Goal: Information Seeking & Learning: Find specific fact

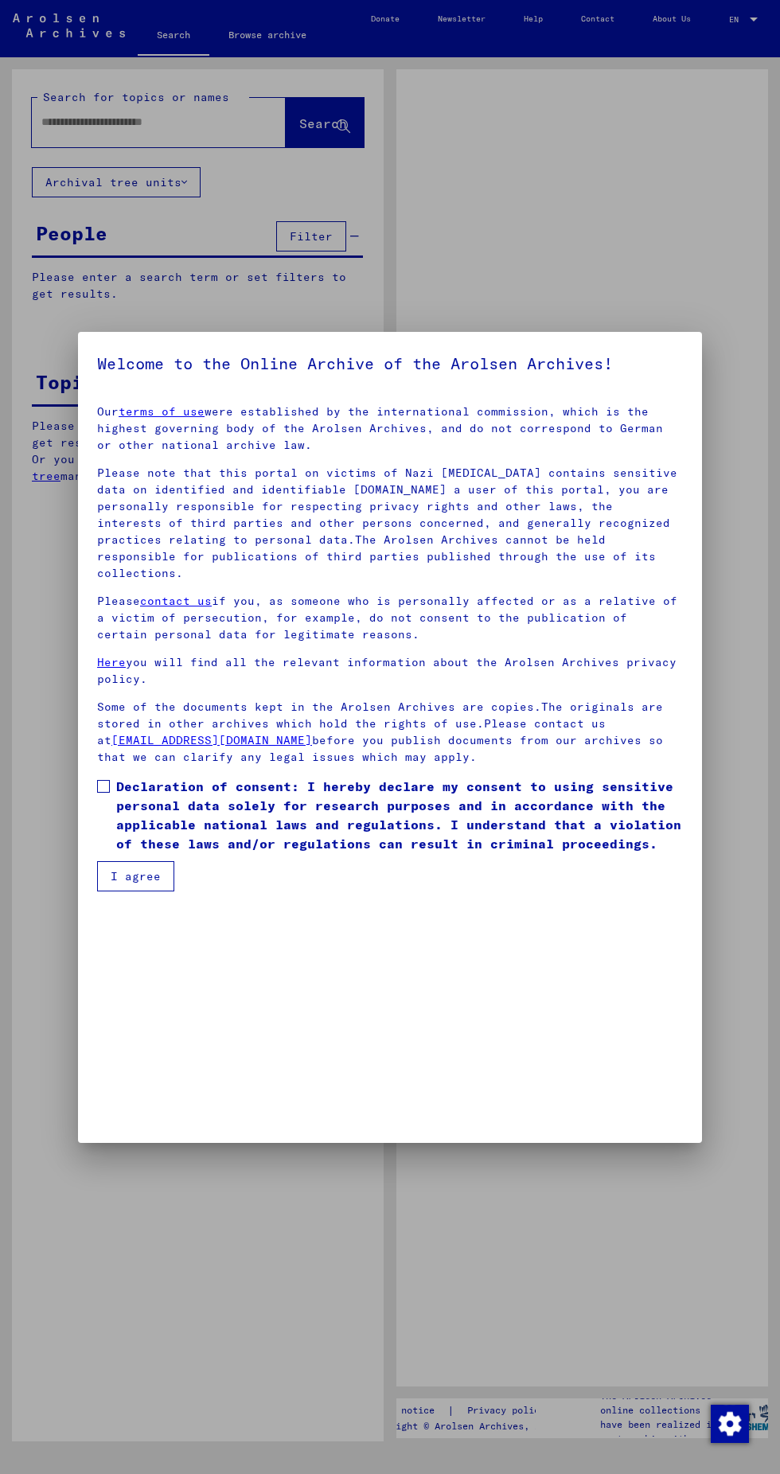
type input "********"
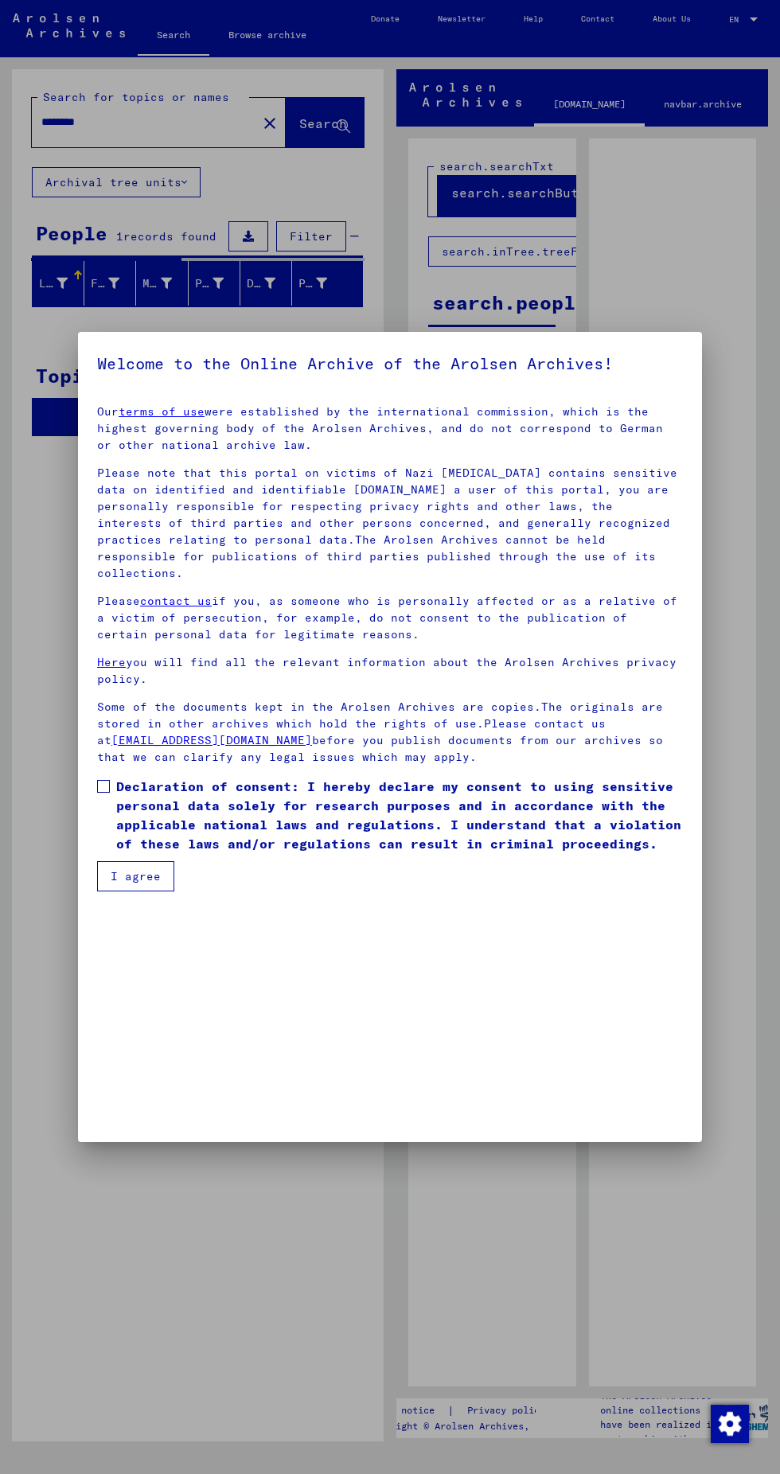
scroll to position [341, 0]
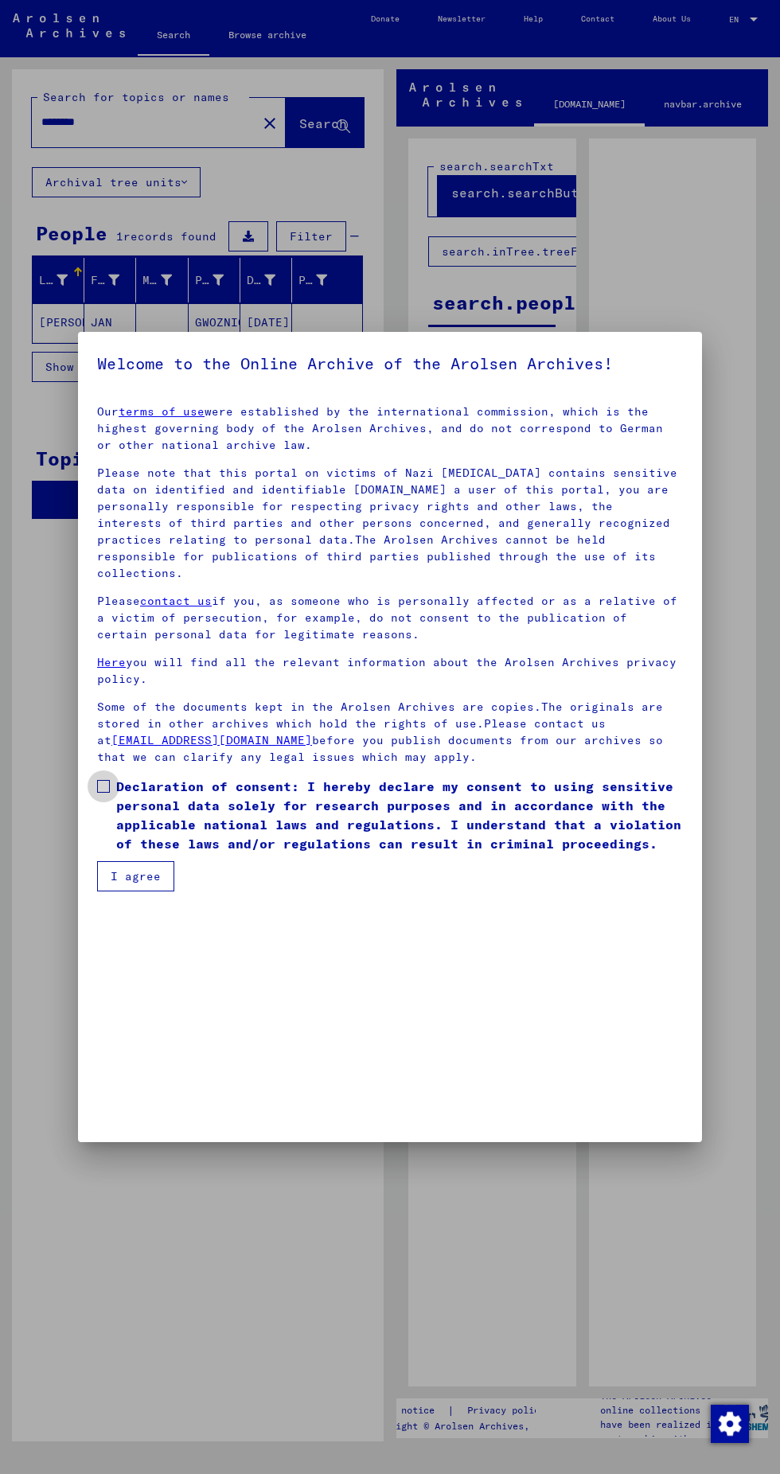
click at [138, 853] on span "Declaration of consent: I hereby declare my consent to using sensitive personal…" at bounding box center [399, 815] width 567 height 76
click at [158, 891] on button "I agree" at bounding box center [135, 876] width 77 height 30
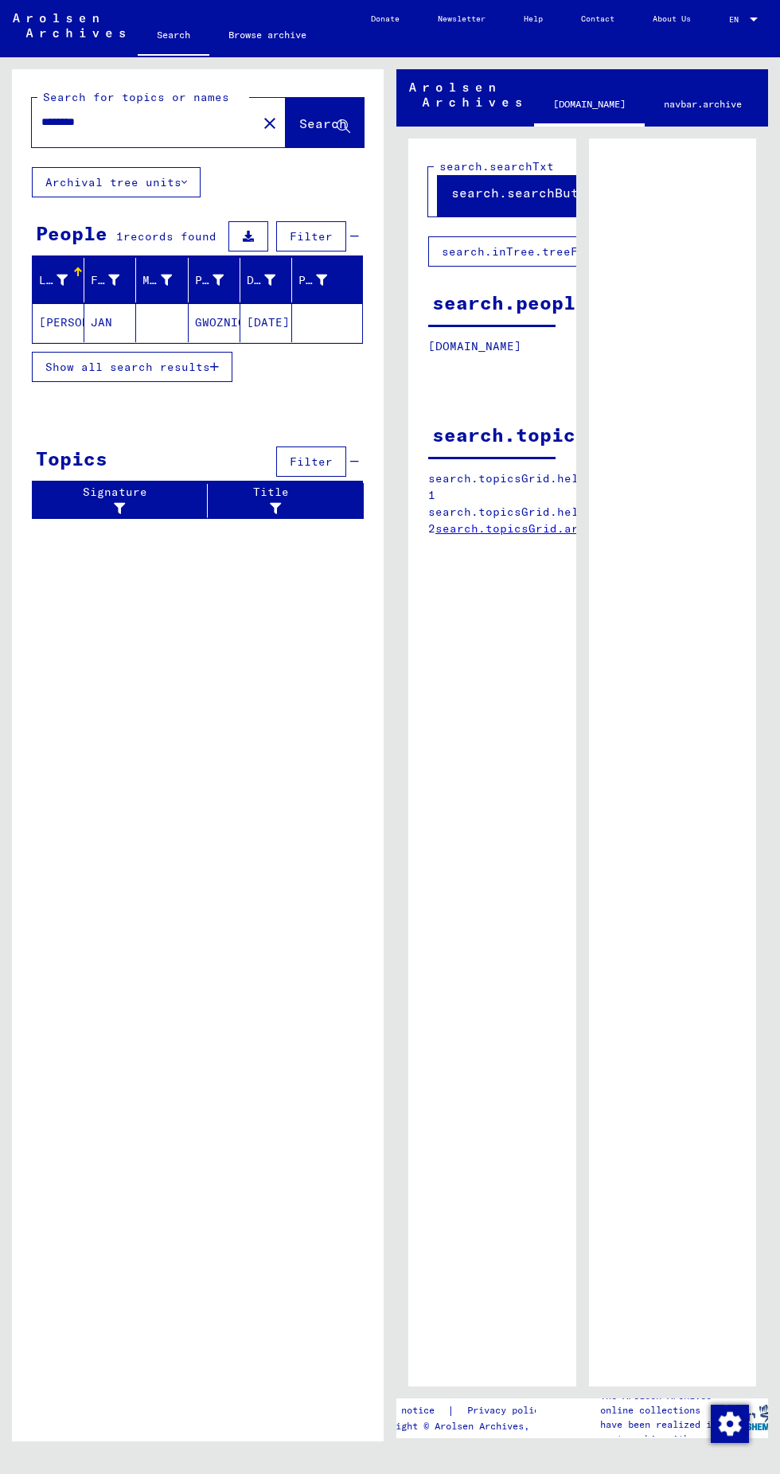
click at [68, 325] on mat-cell "[PERSON_NAME]" at bounding box center [59, 322] width 52 height 39
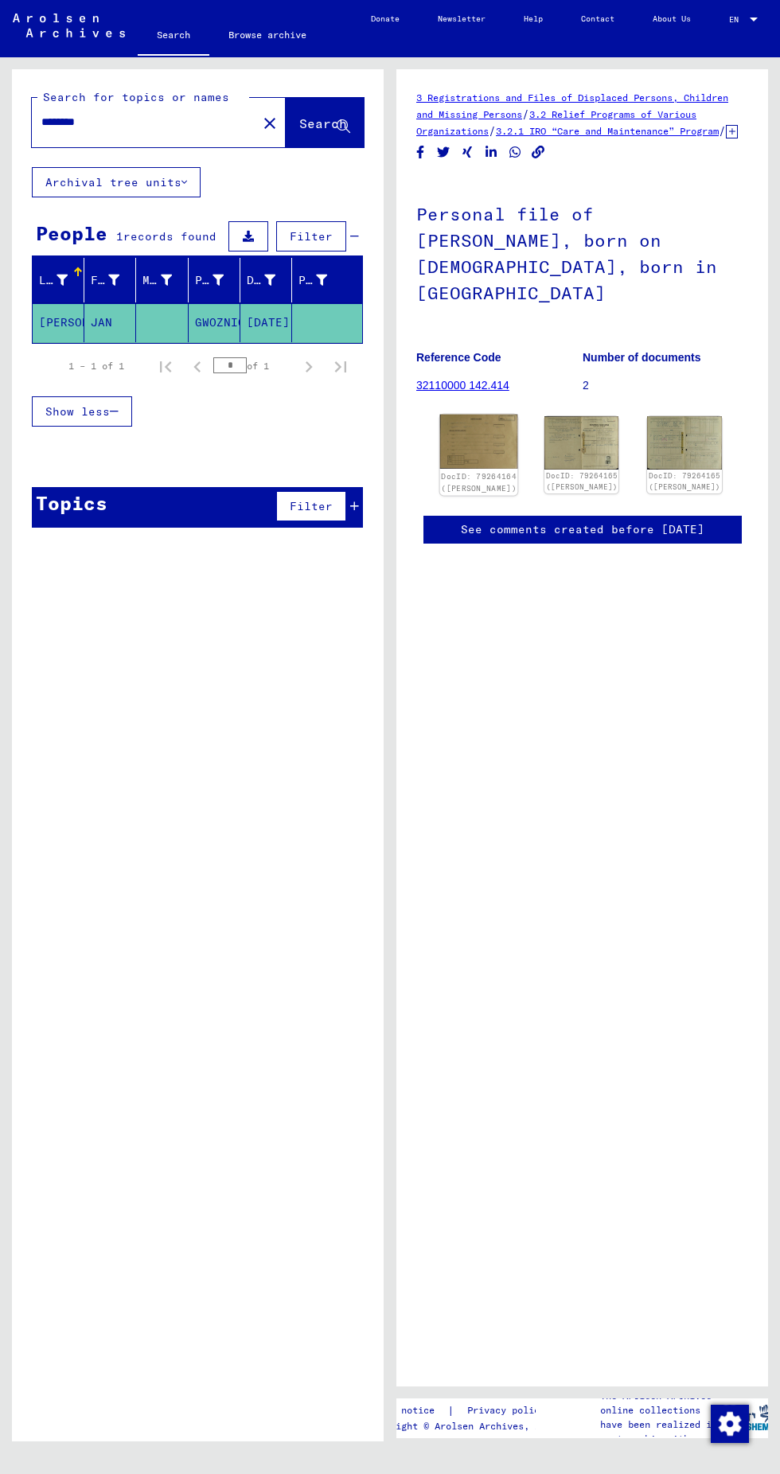
click at [485, 431] on img at bounding box center [479, 442] width 78 height 54
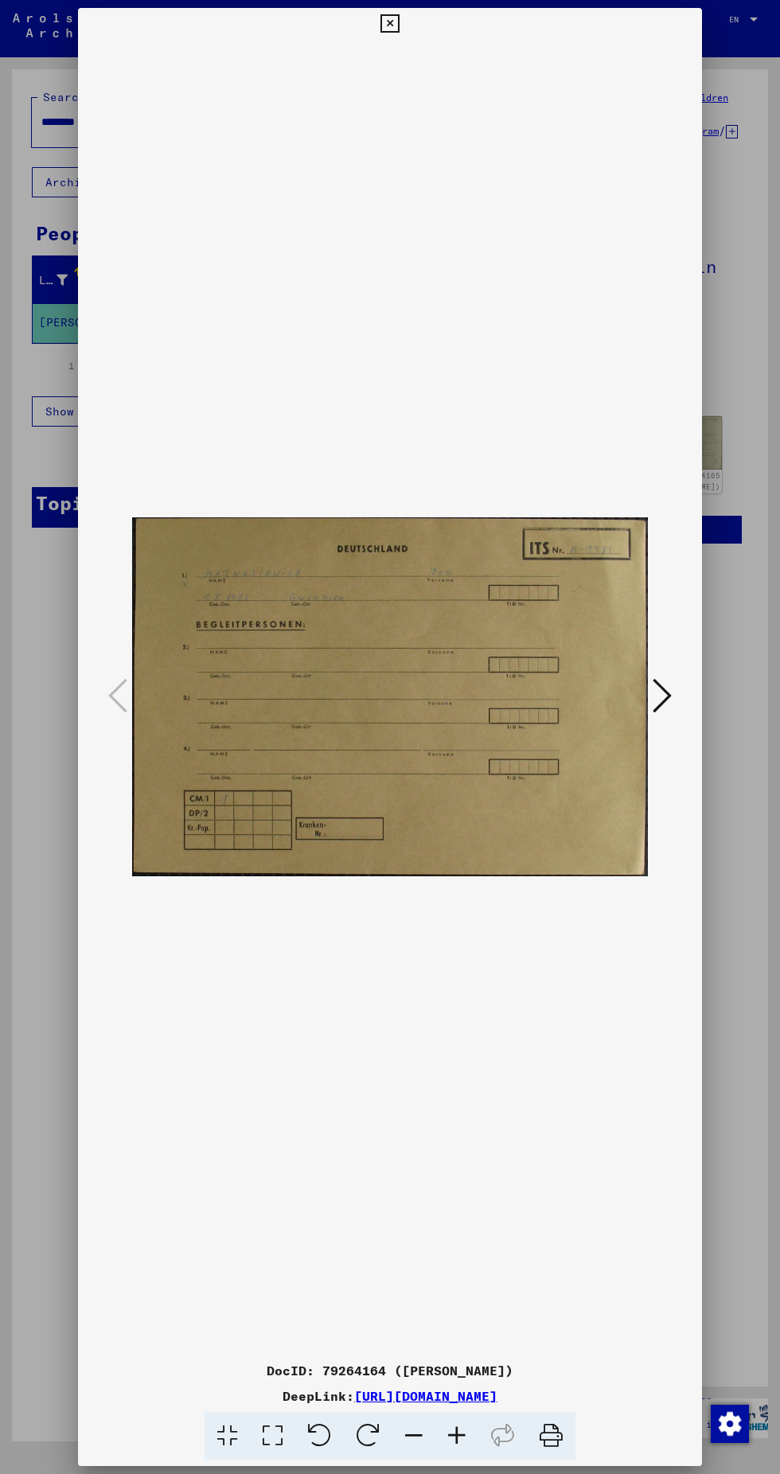
click at [504, 636] on img at bounding box center [390, 697] width 516 height 1315
click at [489, 685] on img at bounding box center [390, 697] width 516 height 1315
click at [661, 694] on icon at bounding box center [662, 695] width 19 height 38
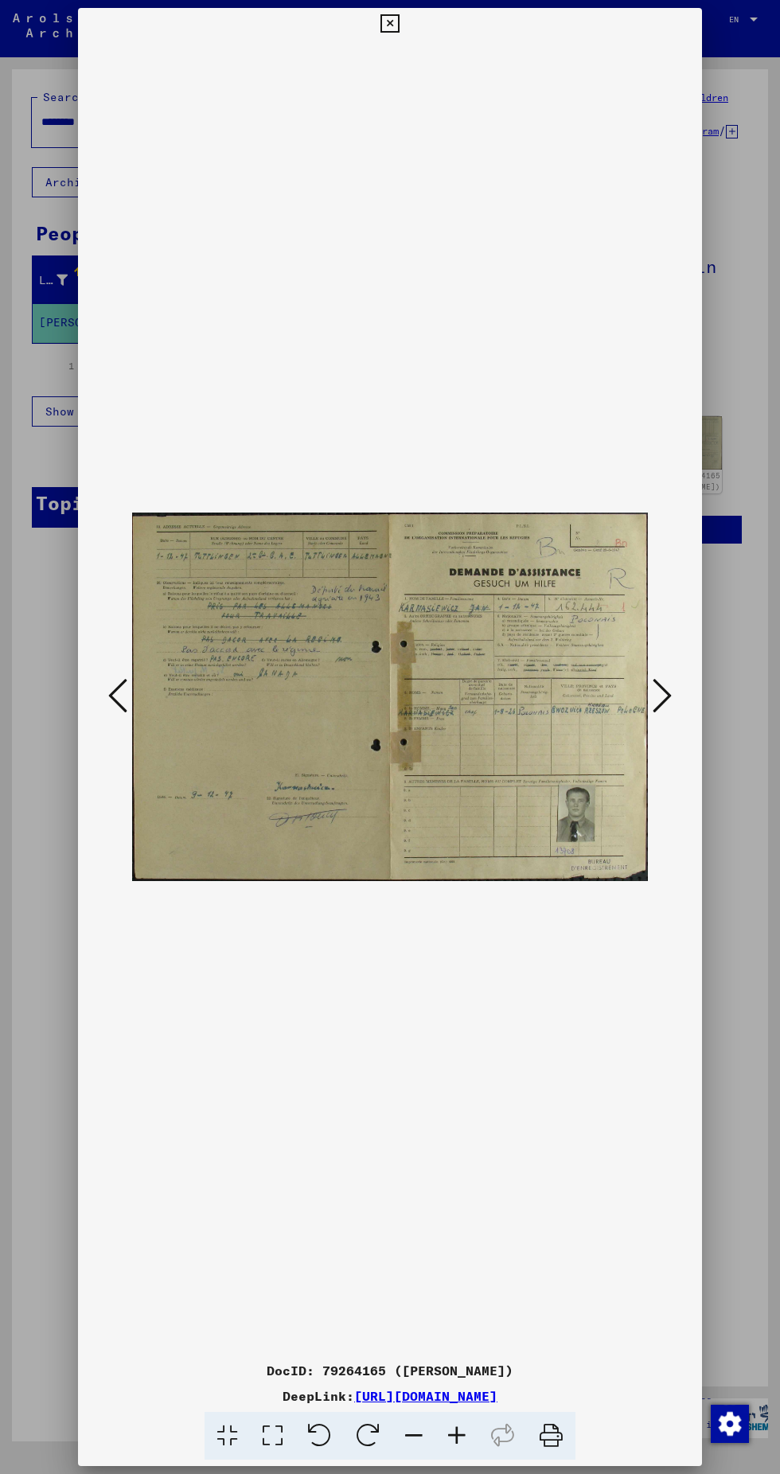
click at [92, 700] on div at bounding box center [390, 697] width 624 height 1315
click at [119, 688] on icon at bounding box center [117, 695] width 19 height 38
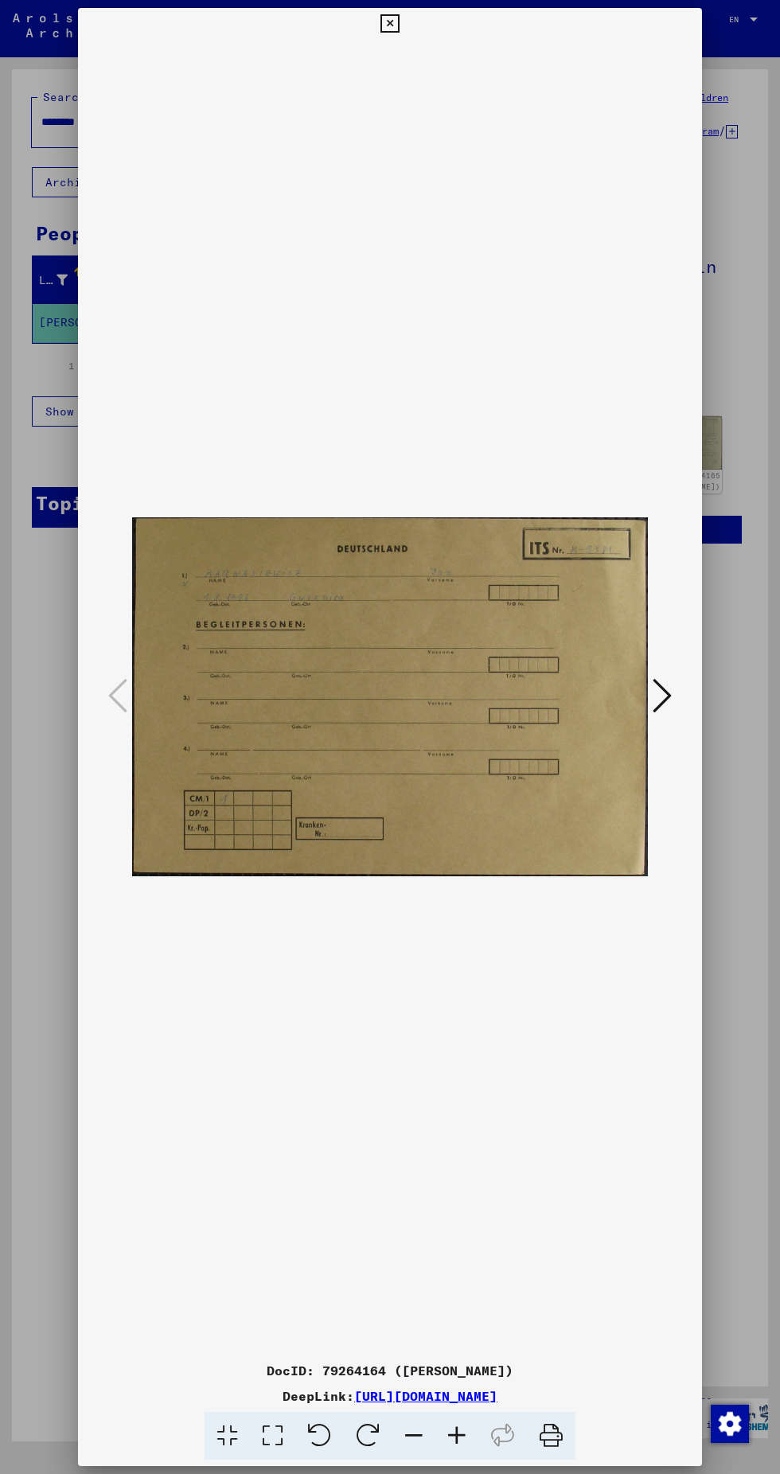
click at [668, 708] on icon at bounding box center [662, 695] width 19 height 38
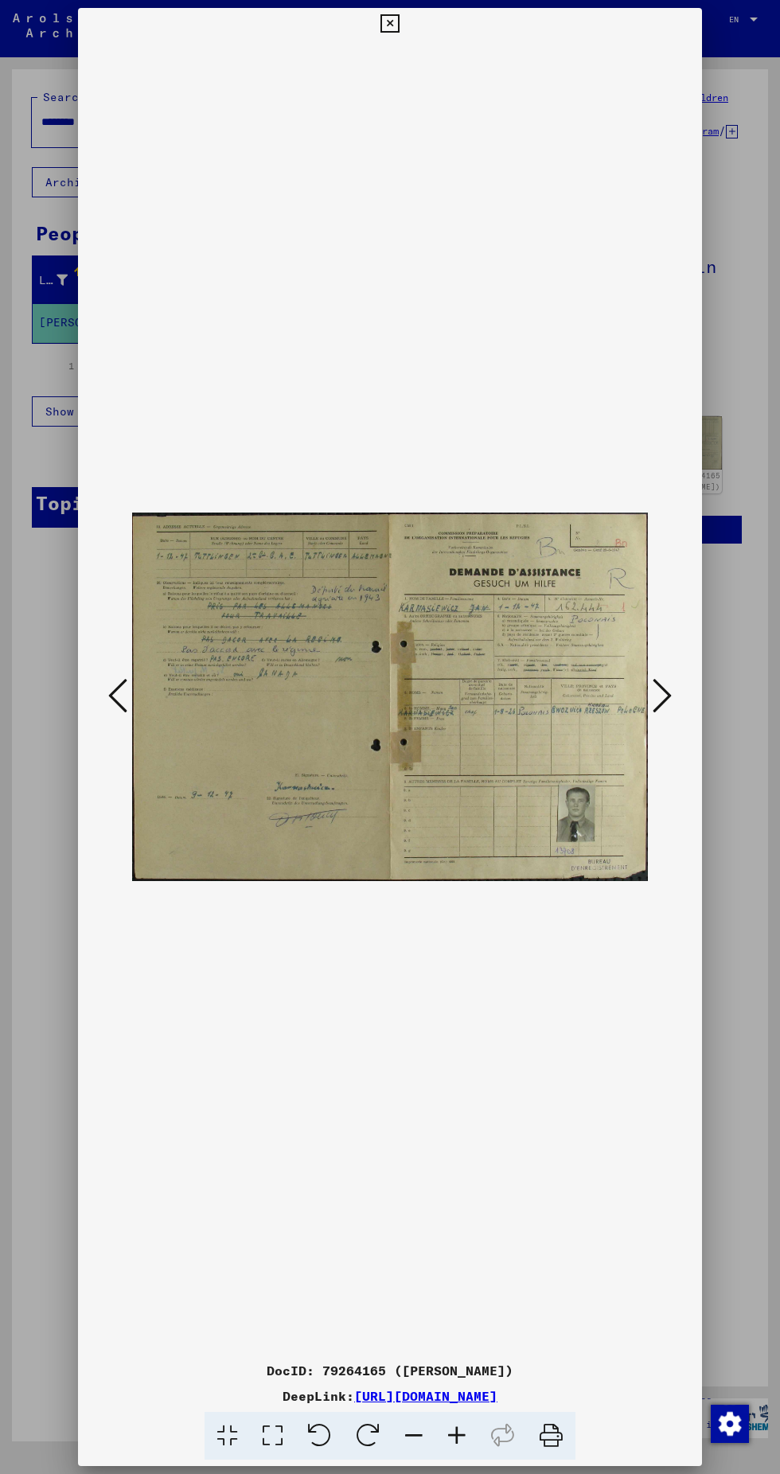
click at [658, 688] on icon at bounding box center [662, 695] width 19 height 38
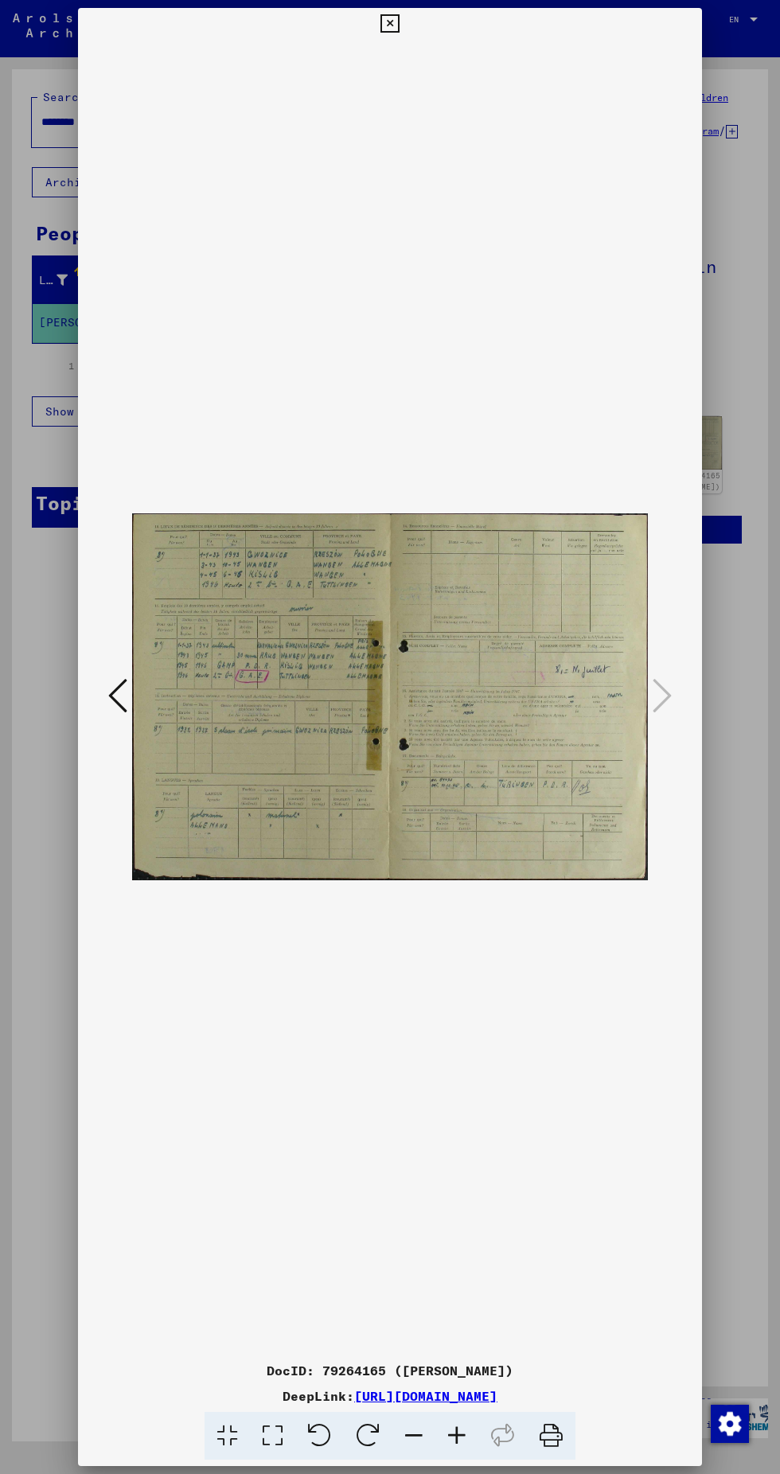
click at [385, 43] on img at bounding box center [390, 697] width 516 height 1315
click at [389, 24] on icon at bounding box center [389, 23] width 18 height 19
